Goal: Task Accomplishment & Management: Manage account settings

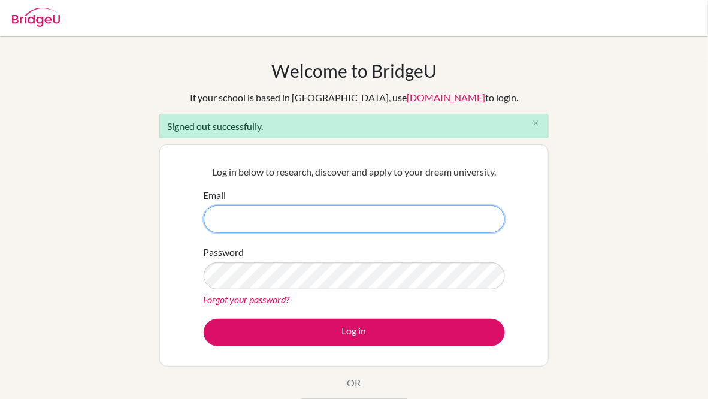
click at [422, 217] on input "Email" at bounding box center [354, 219] width 301 height 28
type input "[EMAIL_ADDRESS][DOMAIN_NAME]"
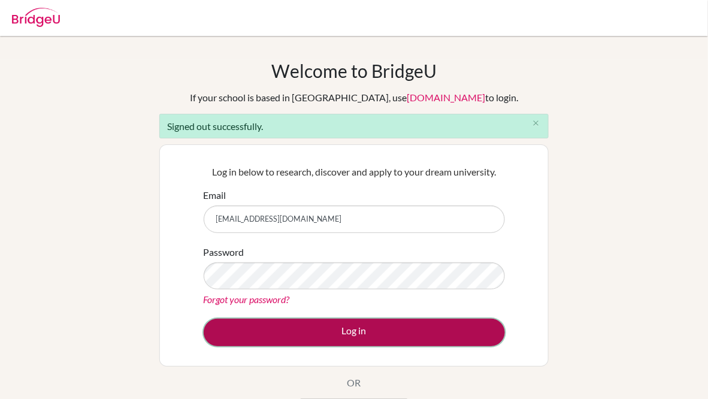
click at [377, 327] on button "Log in" at bounding box center [354, 333] width 301 height 28
click at [389, 326] on button "Log in" at bounding box center [354, 333] width 301 height 28
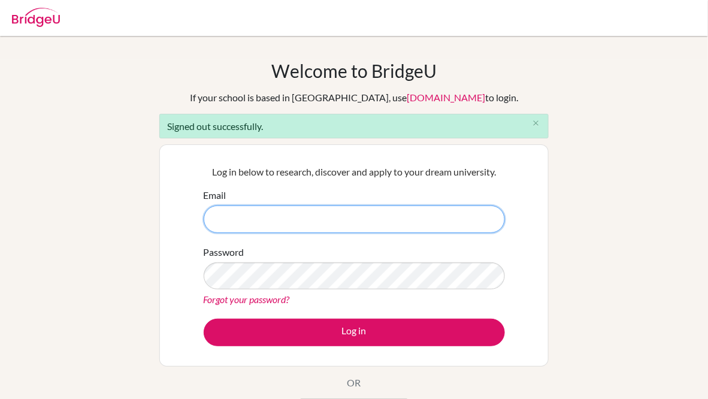
type input "[EMAIL_ADDRESS][DOMAIN_NAME]"
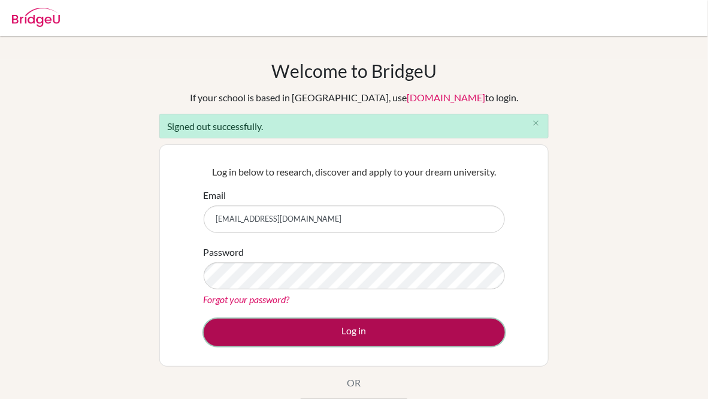
click at [337, 331] on button "Log in" at bounding box center [354, 333] width 301 height 28
click at [341, 334] on button "Log in" at bounding box center [354, 333] width 301 height 28
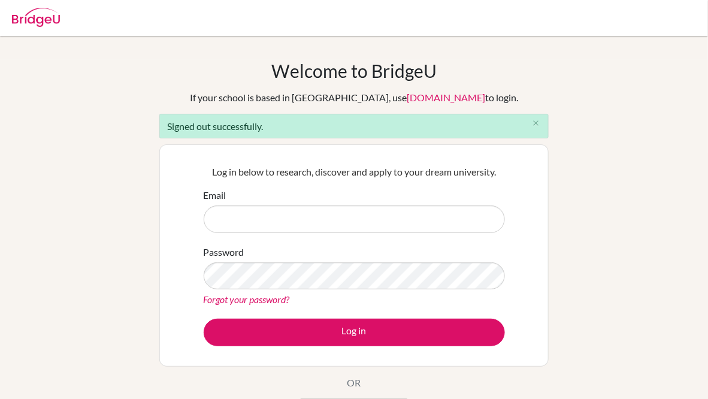
type input "[EMAIL_ADDRESS][DOMAIN_NAME]"
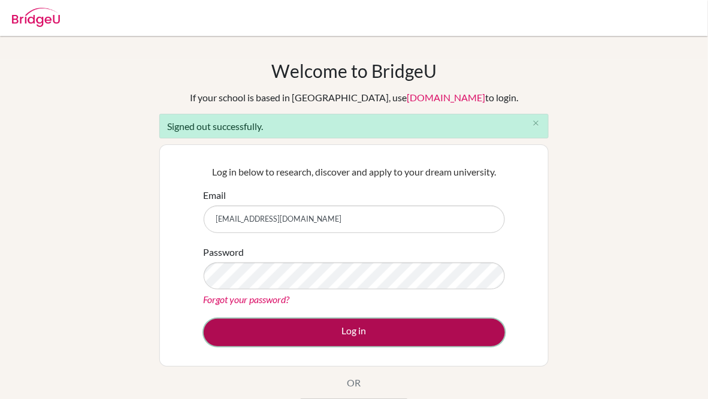
click at [340, 331] on button "Log in" at bounding box center [354, 333] width 301 height 28
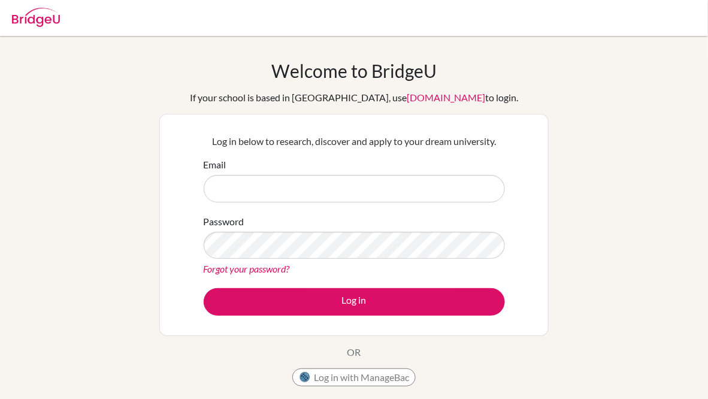
type input "[EMAIL_ADDRESS][DOMAIN_NAME]"
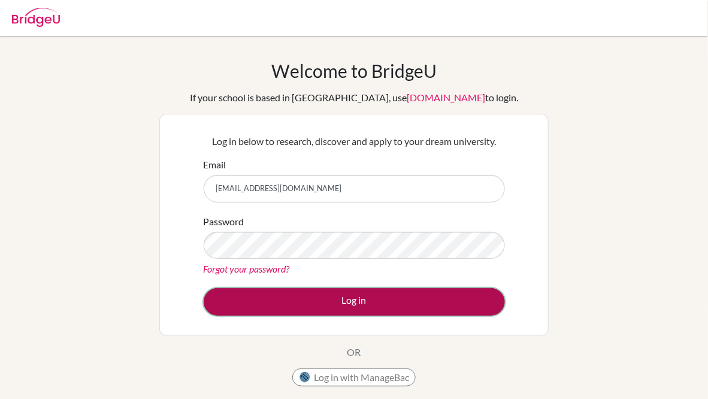
click at [379, 295] on button "Log in" at bounding box center [354, 302] width 301 height 28
click at [377, 296] on button "Log in" at bounding box center [354, 302] width 301 height 28
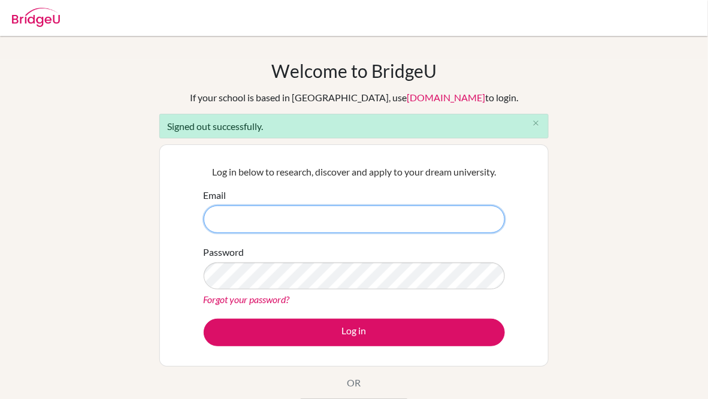
type input "[EMAIL_ADDRESS][DOMAIN_NAME]"
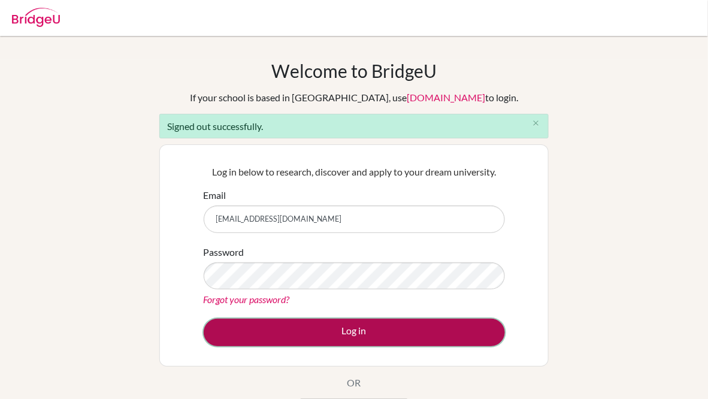
click at [339, 328] on button "Log in" at bounding box center [354, 333] width 301 height 28
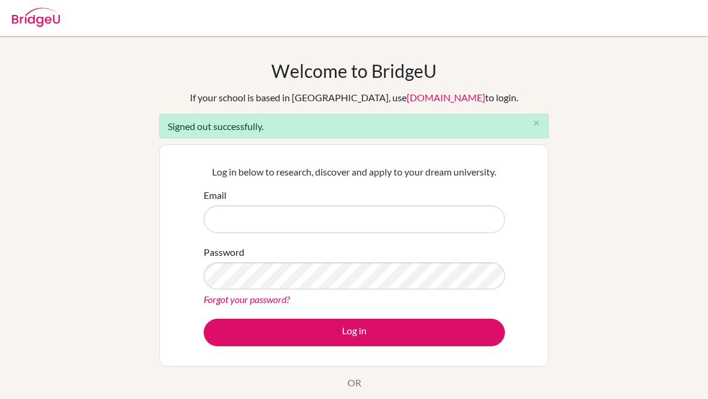
scroll to position [60, 0]
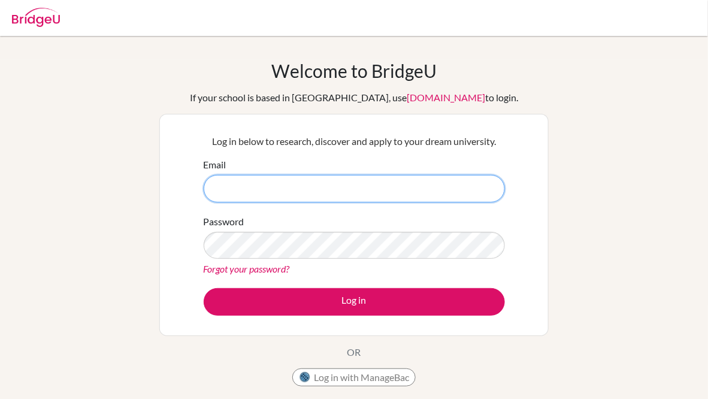
type input "[EMAIL_ADDRESS][DOMAIN_NAME]"
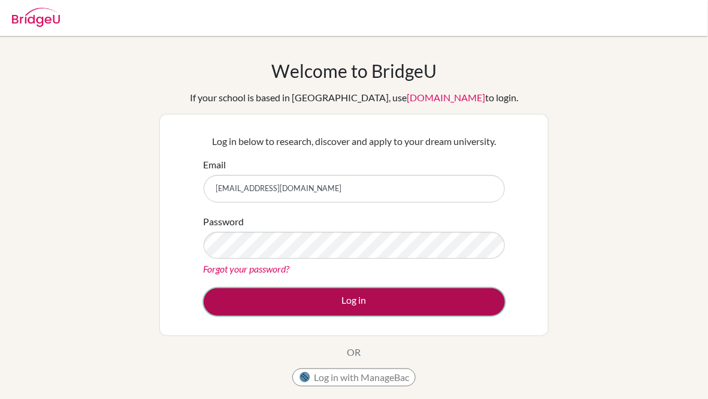
click at [346, 303] on button "Log in" at bounding box center [354, 302] width 301 height 28
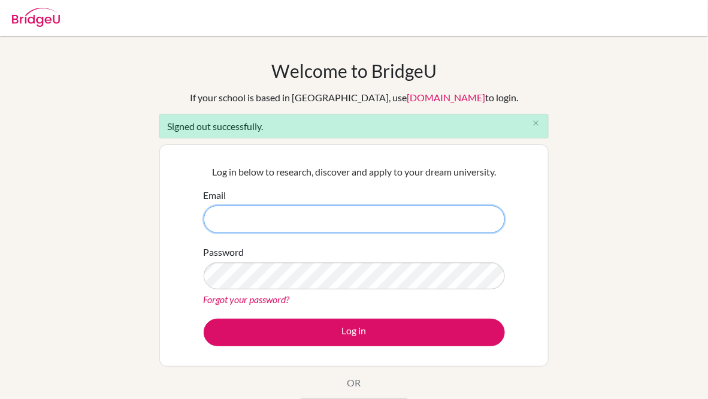
type input "[EMAIL_ADDRESS][DOMAIN_NAME]"
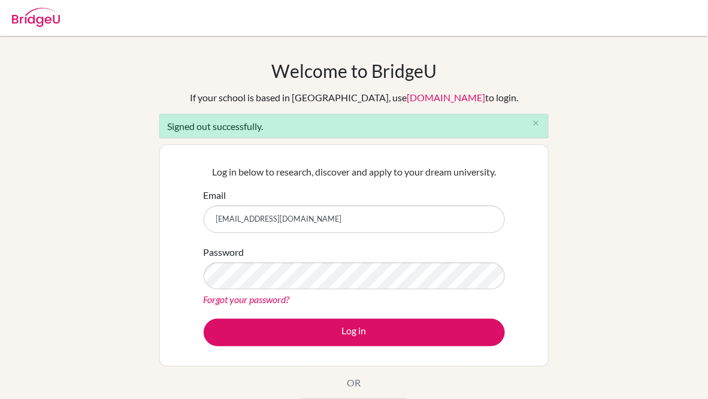
click at [340, 292] on div "Forgot your password?" at bounding box center [354, 299] width 301 height 14
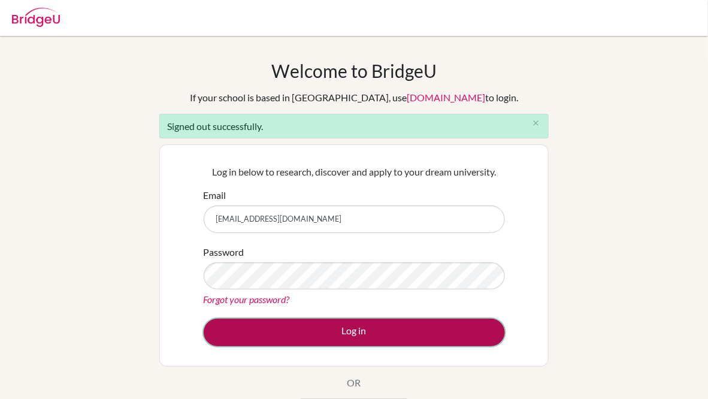
click at [357, 337] on button "Log in" at bounding box center [354, 333] width 301 height 28
click at [355, 334] on button "Log in" at bounding box center [354, 333] width 301 height 28
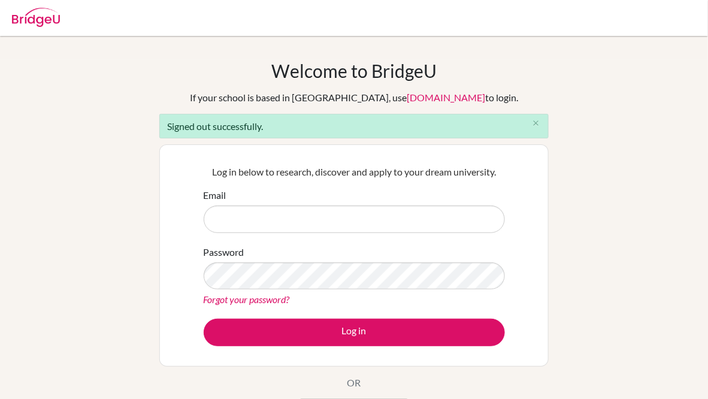
type input "[EMAIL_ADDRESS][DOMAIN_NAME]"
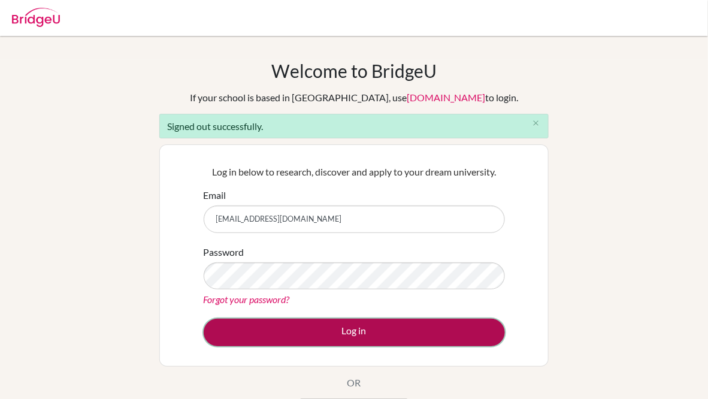
click at [337, 327] on button "Log in" at bounding box center [354, 333] width 301 height 28
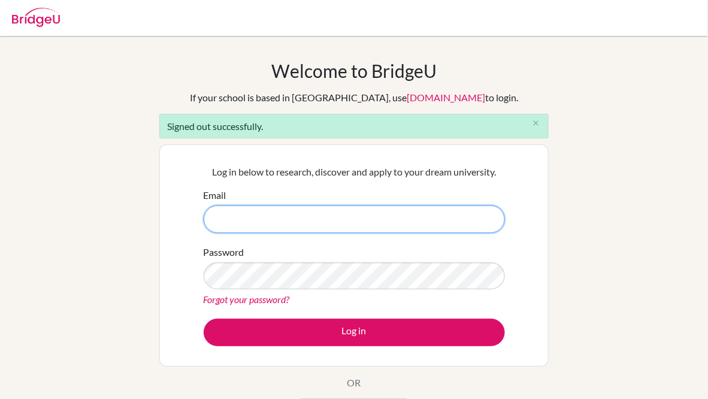
click at [316, 220] on input "Email" at bounding box center [354, 219] width 301 height 28
type input "[EMAIL_ADDRESS][DOMAIN_NAME]"
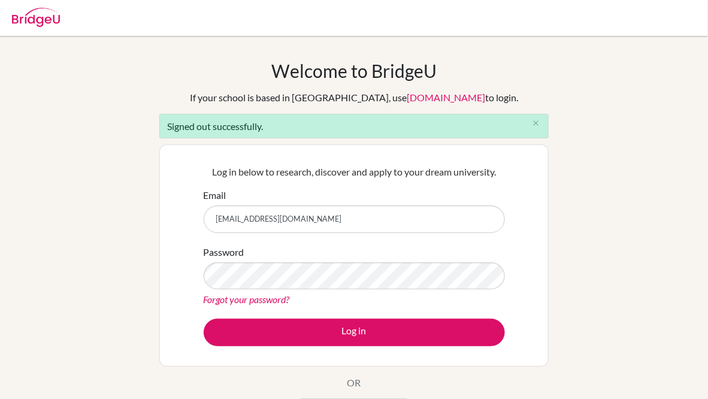
click at [398, 349] on div "Log in below to research, discover and apply to your dream university. Email ol…" at bounding box center [354, 255] width 316 height 197
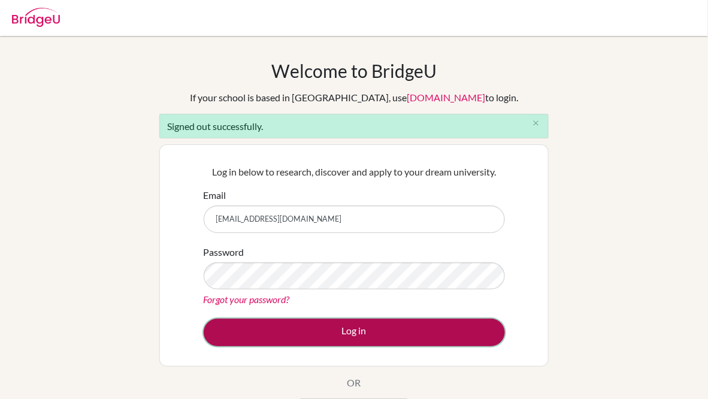
click at [398, 343] on button "Log in" at bounding box center [354, 333] width 301 height 28
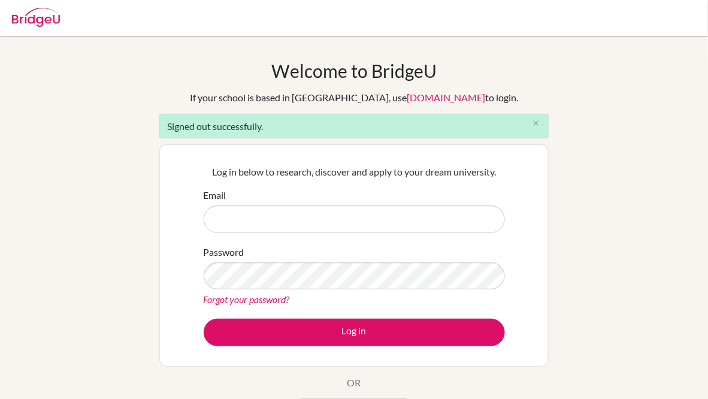
type input "[EMAIL_ADDRESS][DOMAIN_NAME]"
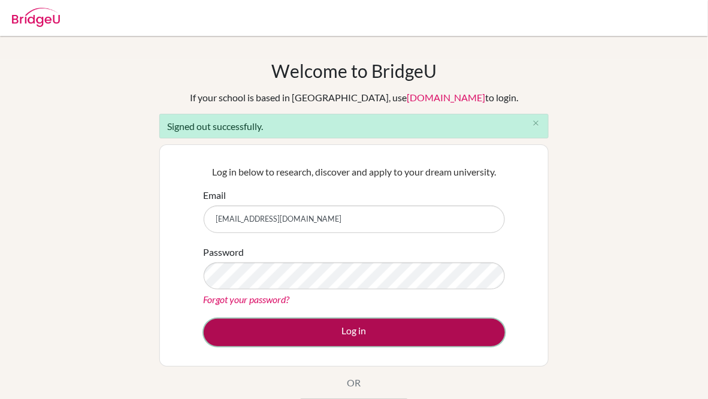
click at [315, 323] on button "Log in" at bounding box center [354, 333] width 301 height 28
